Goal: Navigation & Orientation: Find specific page/section

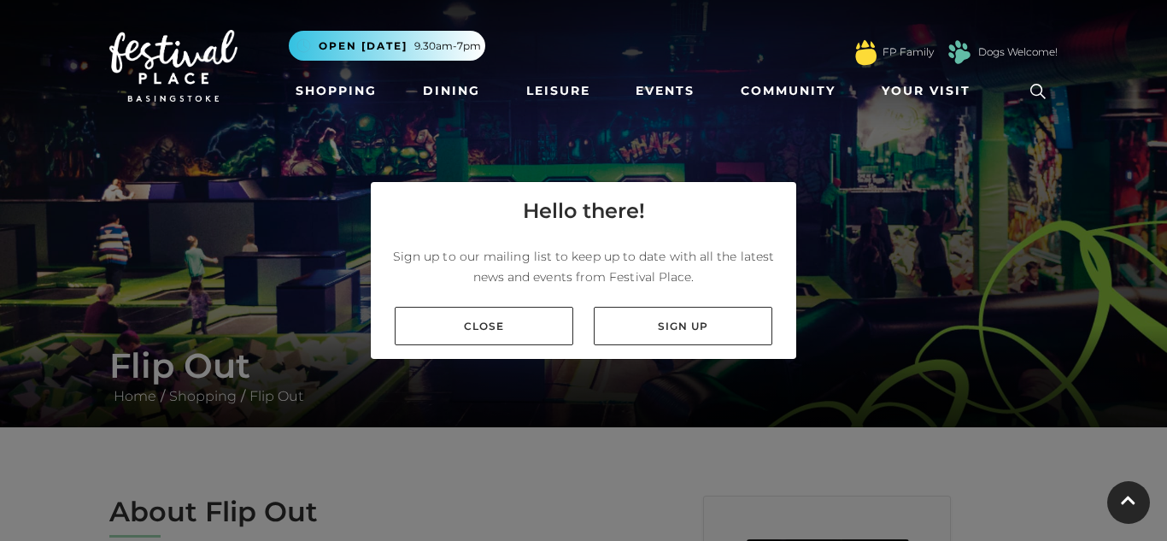
scroll to position [684, 0]
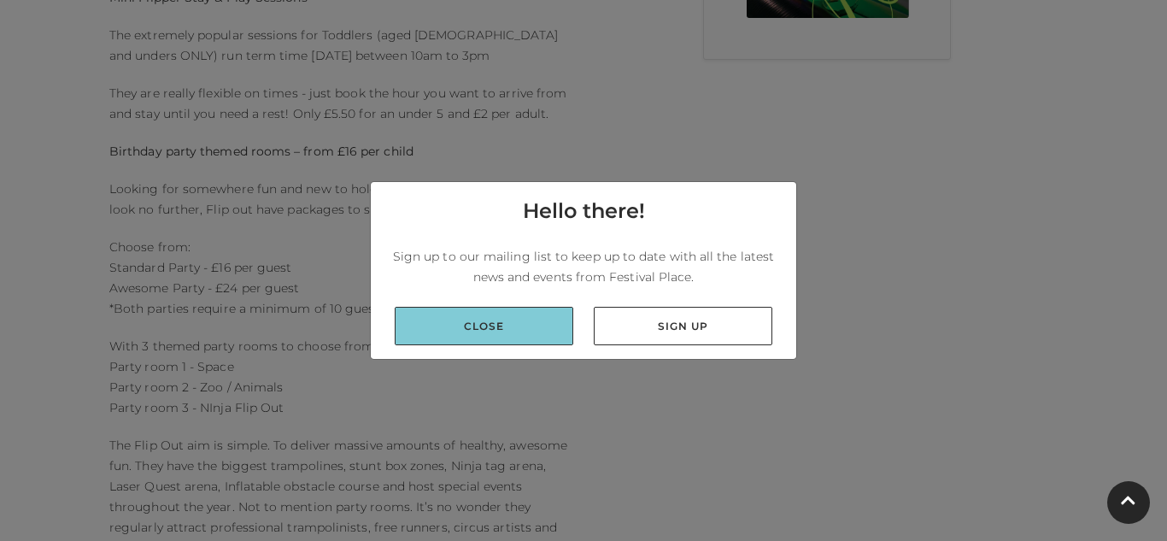
click at [557, 326] on link "Close" at bounding box center [484, 326] width 179 height 38
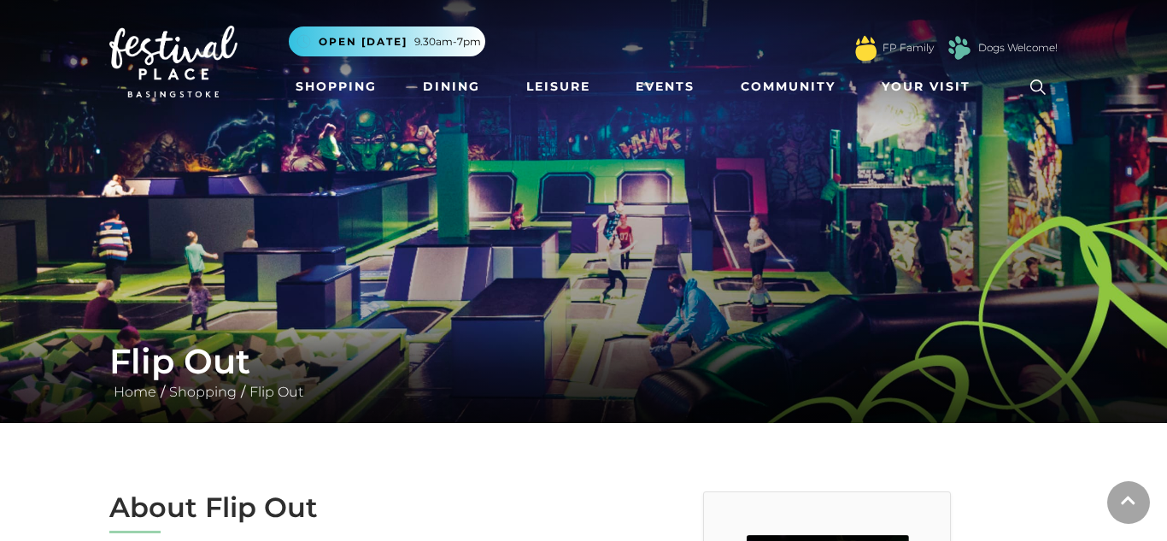
scroll to position [0, 0]
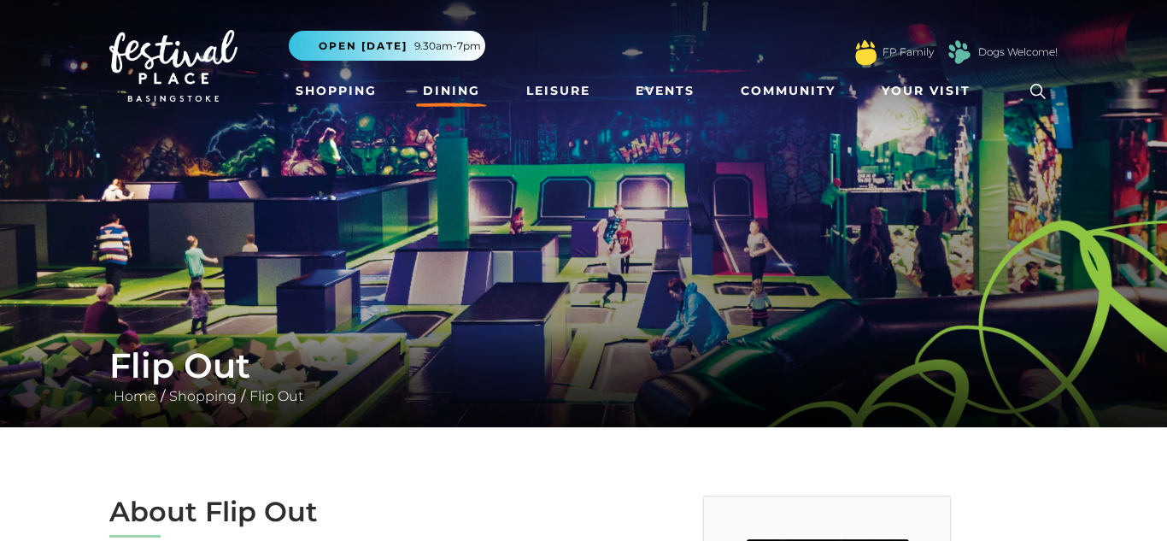
click at [469, 90] on link "Dining" at bounding box center [451, 91] width 71 height 32
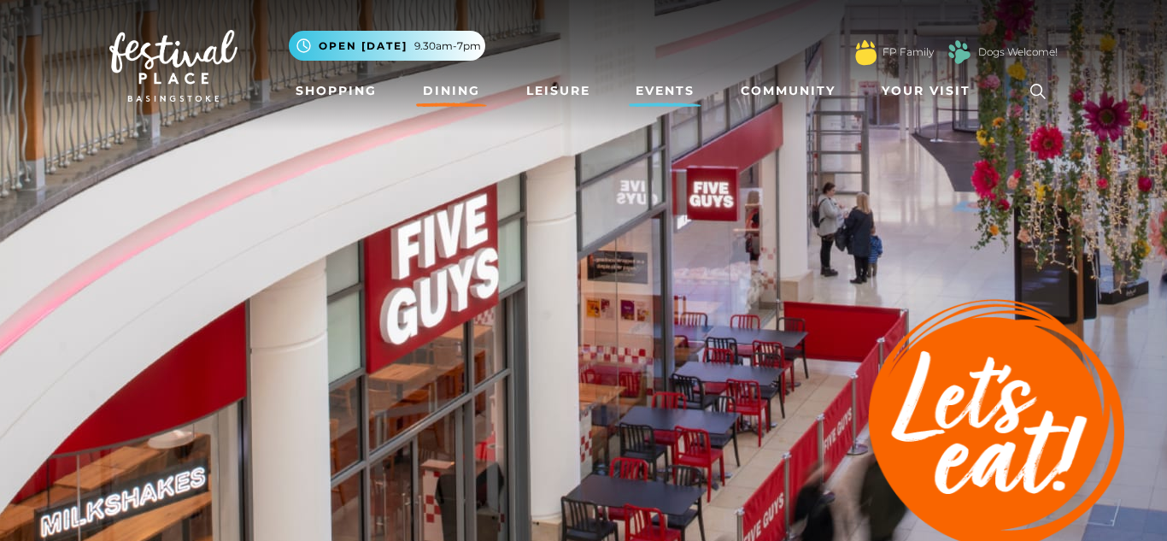
click at [669, 99] on link "Events" at bounding box center [665, 91] width 73 height 32
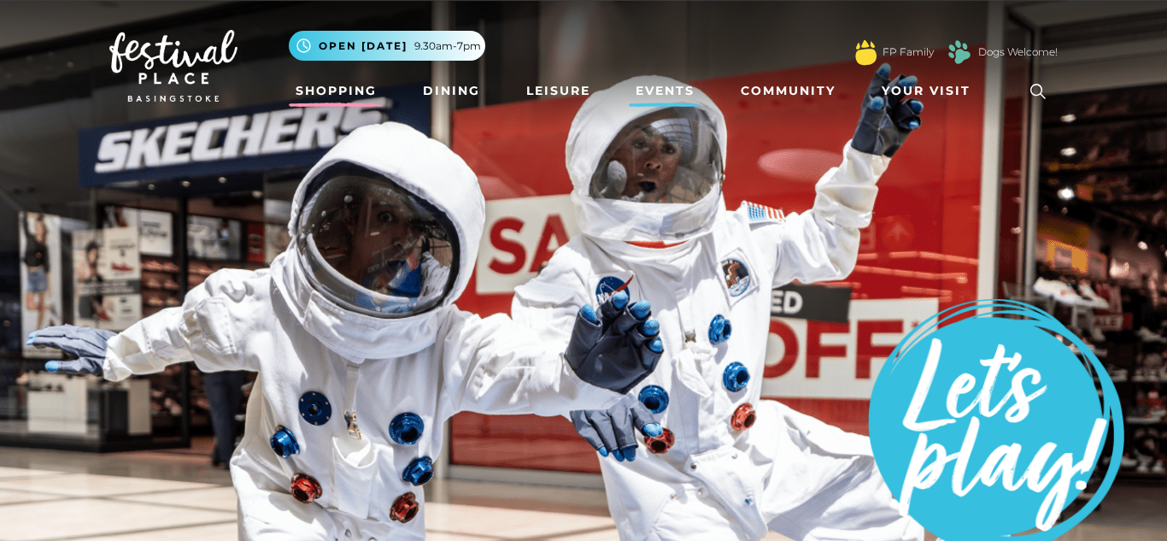
click at [335, 95] on link "Shopping" at bounding box center [336, 91] width 95 height 32
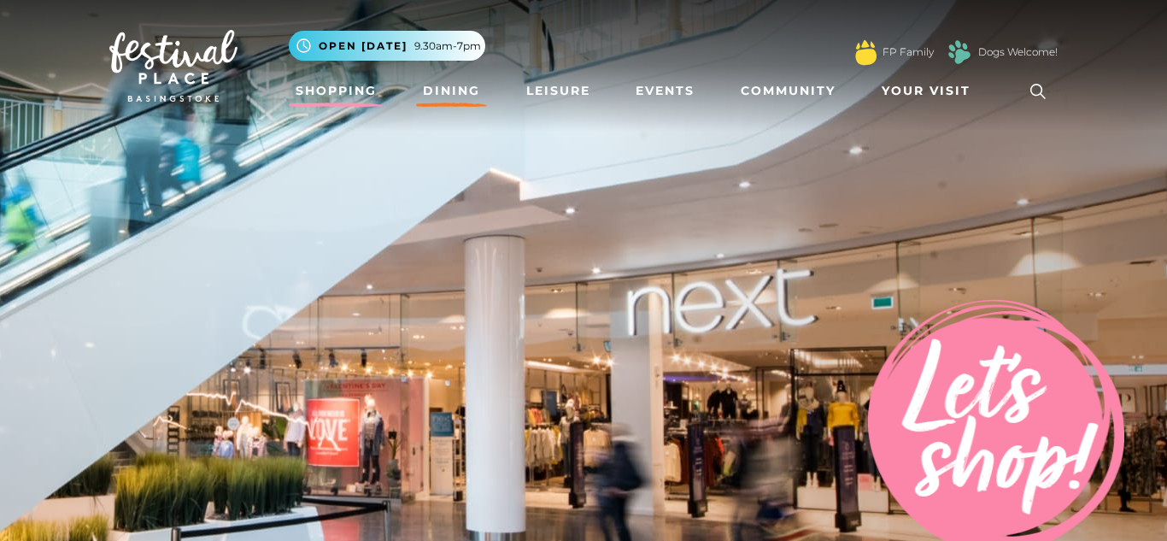
click at [443, 75] on link "Dining" at bounding box center [451, 91] width 71 height 32
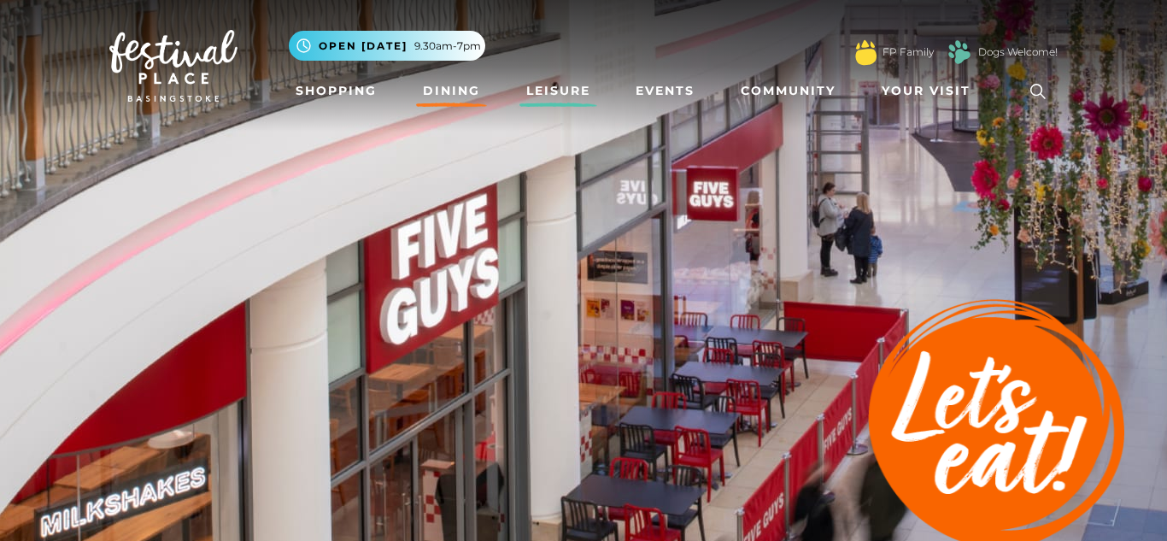
click at [521, 102] on link "Leisure" at bounding box center [559, 91] width 78 height 32
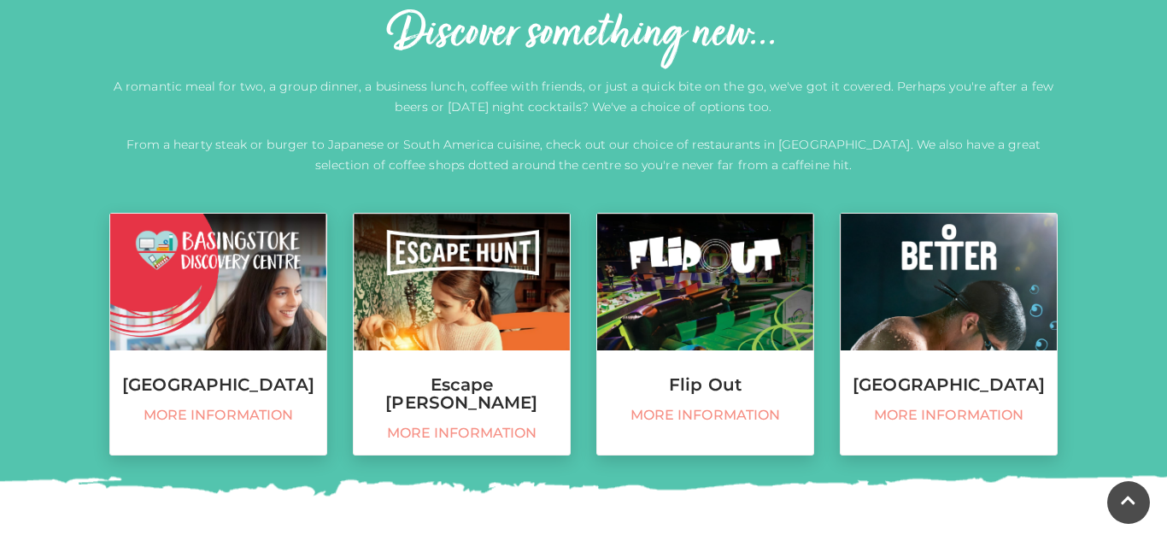
scroll to position [615, 0]
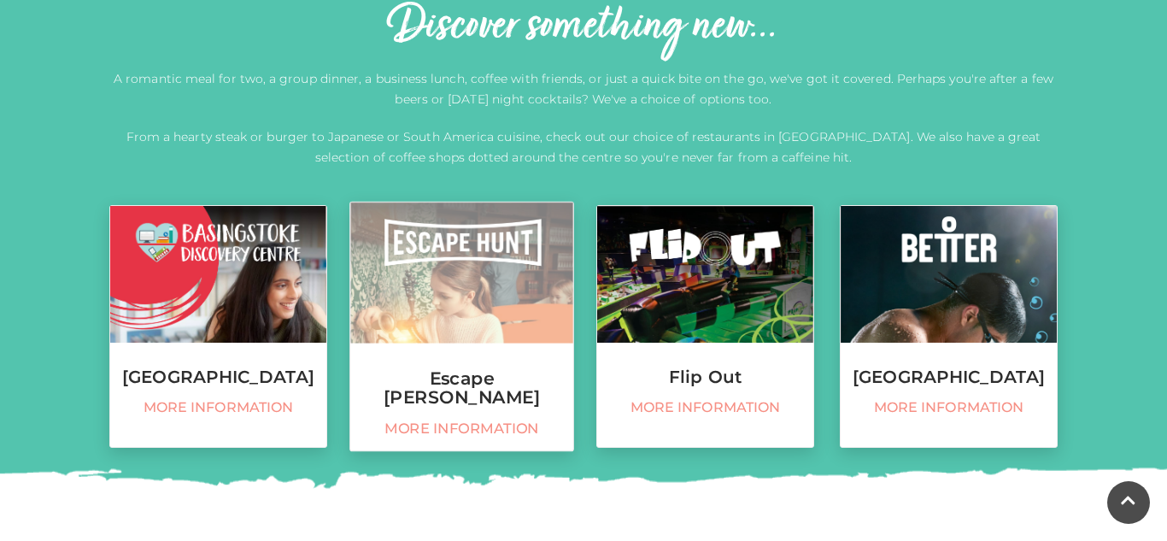
click at [477, 380] on h3 "Escape [PERSON_NAME]" at bounding box center [461, 387] width 223 height 37
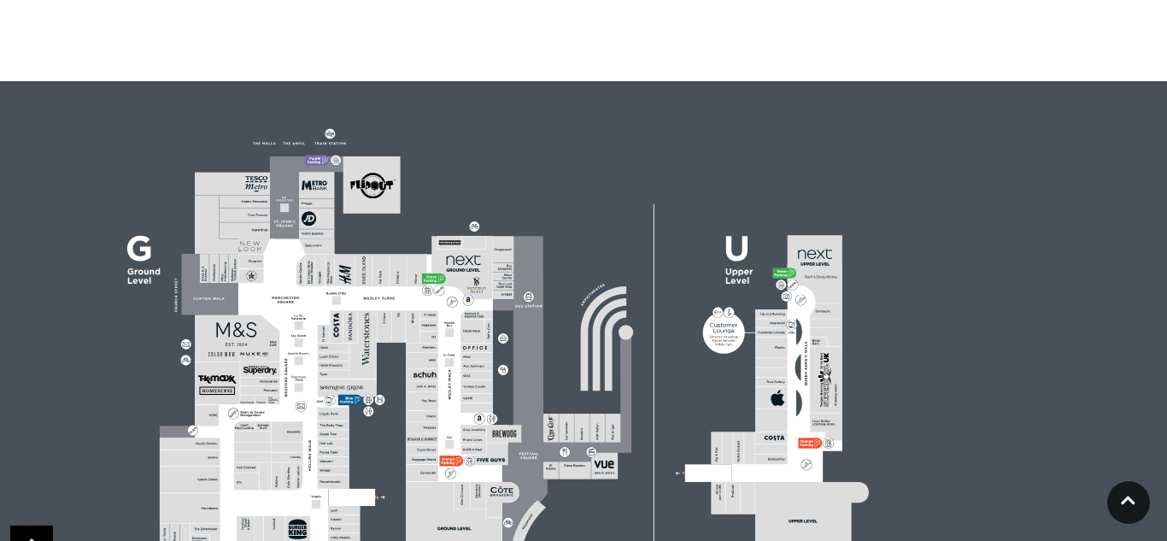
scroll to position [1572, 0]
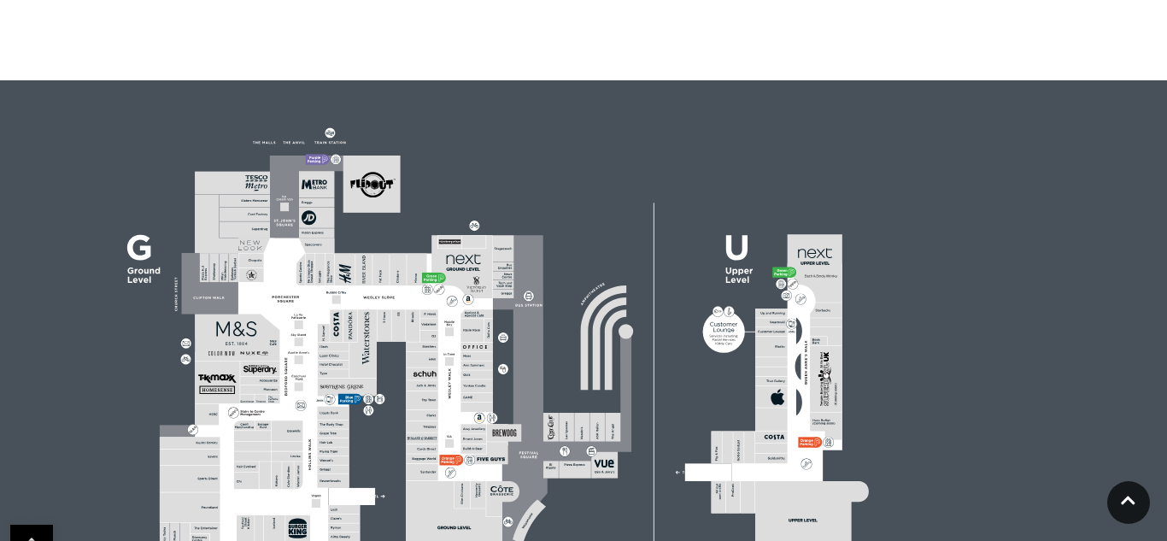
click at [382, 173] on icon at bounding box center [374, 186] width 26 height 26
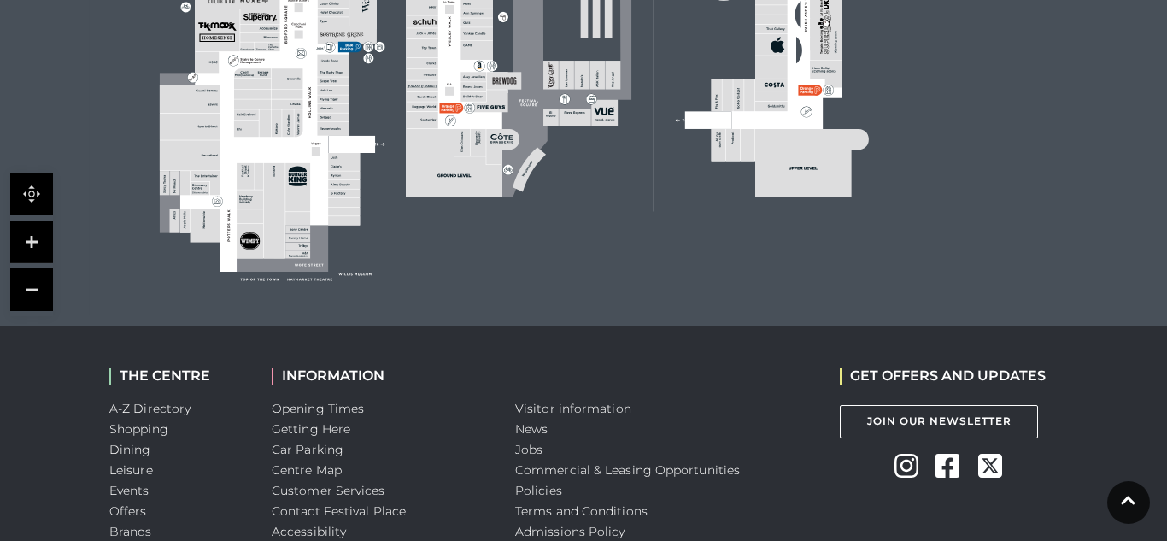
scroll to position [2005, 0]
